Goal: Find specific page/section: Find specific page/section

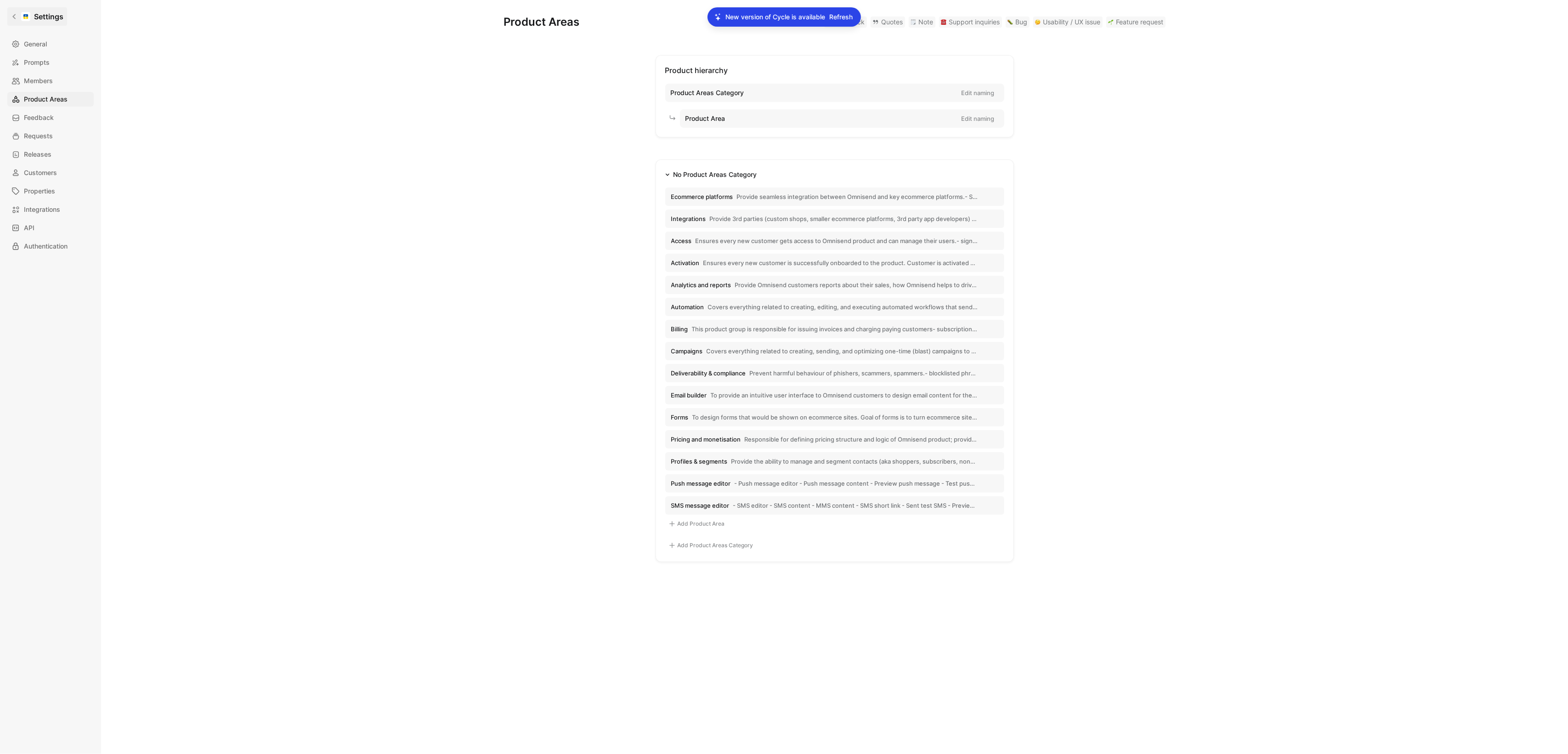
click at [15, 14] on icon at bounding box center [14, 16] width 6 height 6
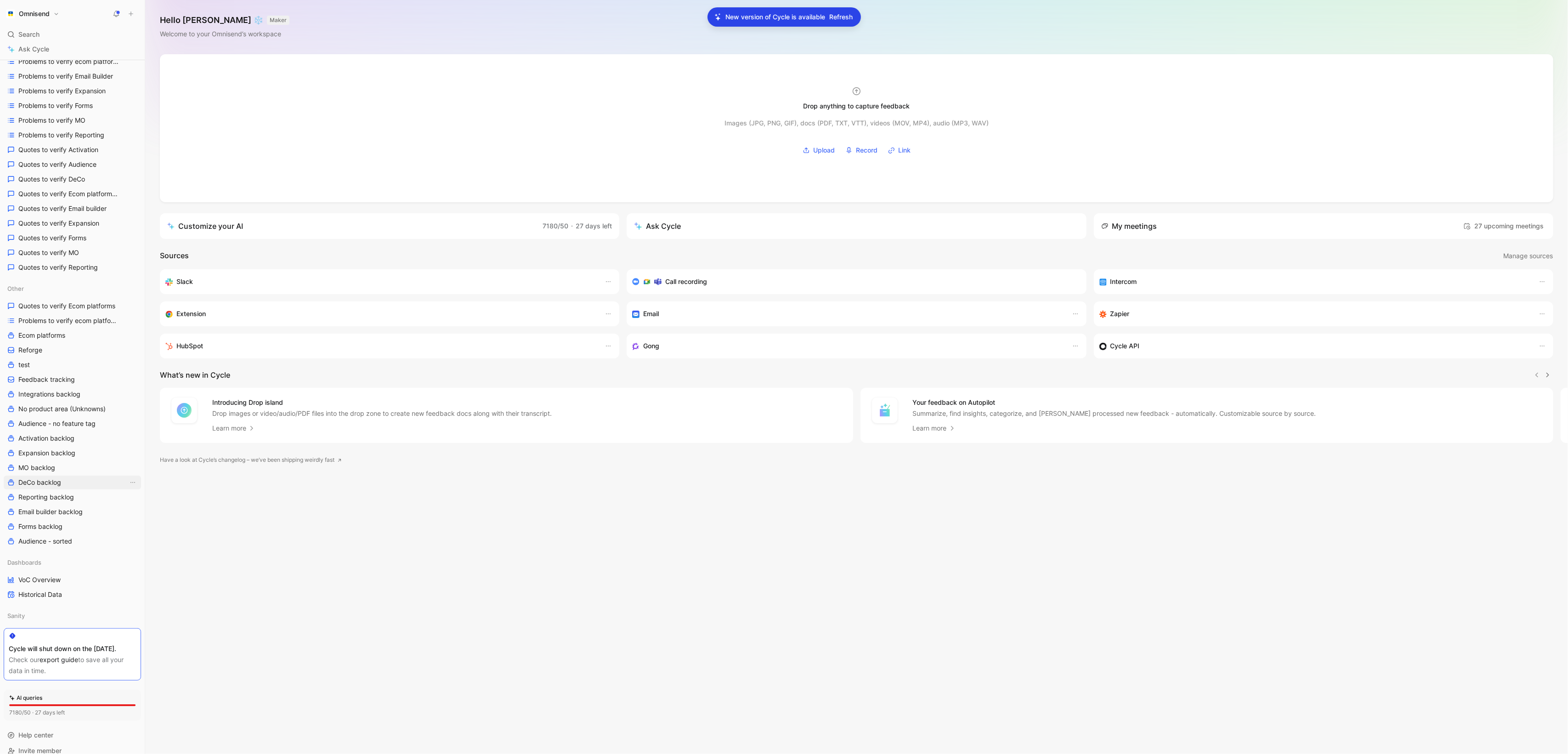
scroll to position [216, 0]
click at [39, 564] on link "VoC Overview" at bounding box center [72, 569] width 138 height 14
